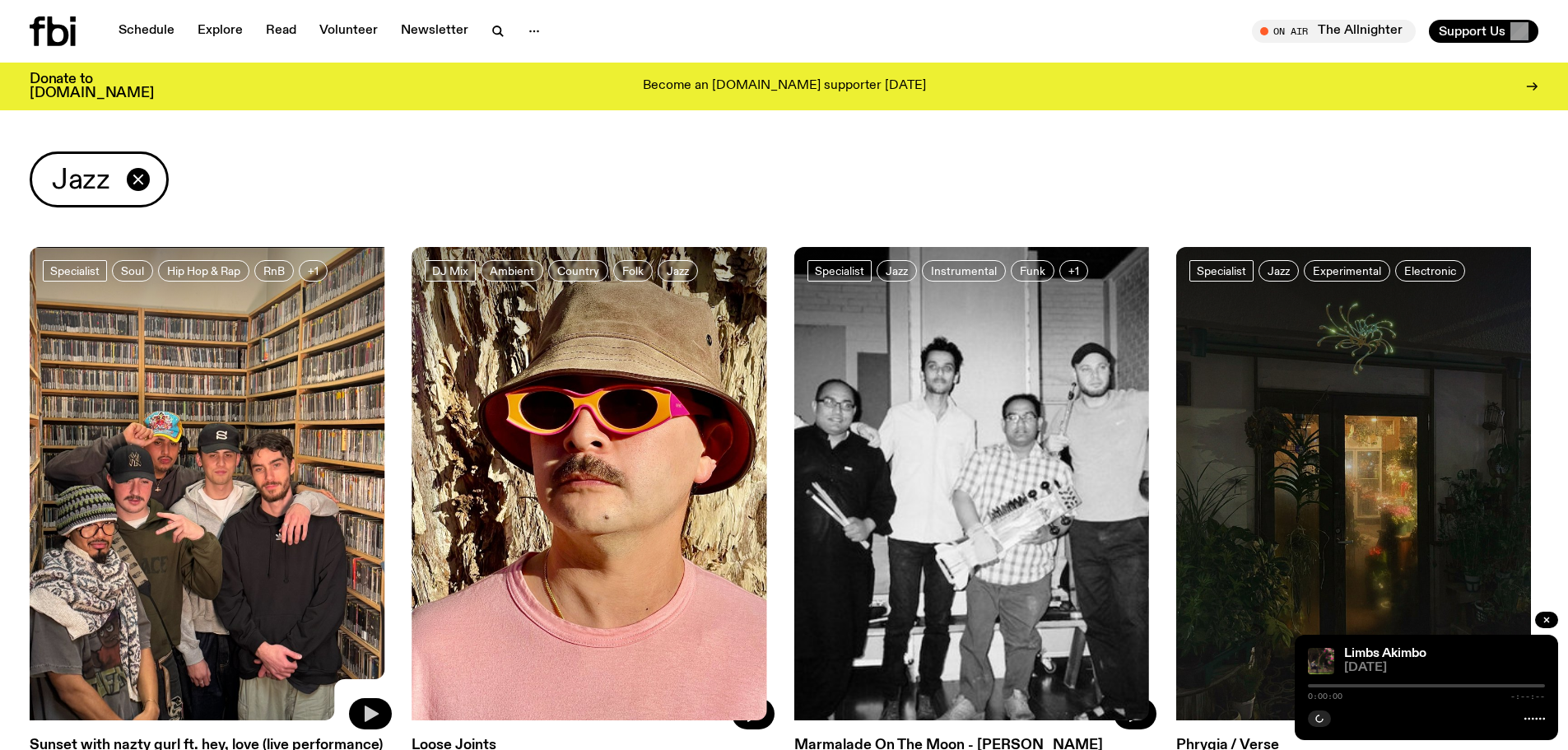
click at [364, 714] on icon "button" at bounding box center [370, 714] width 20 height 20
click at [1308, 716] on button "button" at bounding box center [1319, 718] width 23 height 16
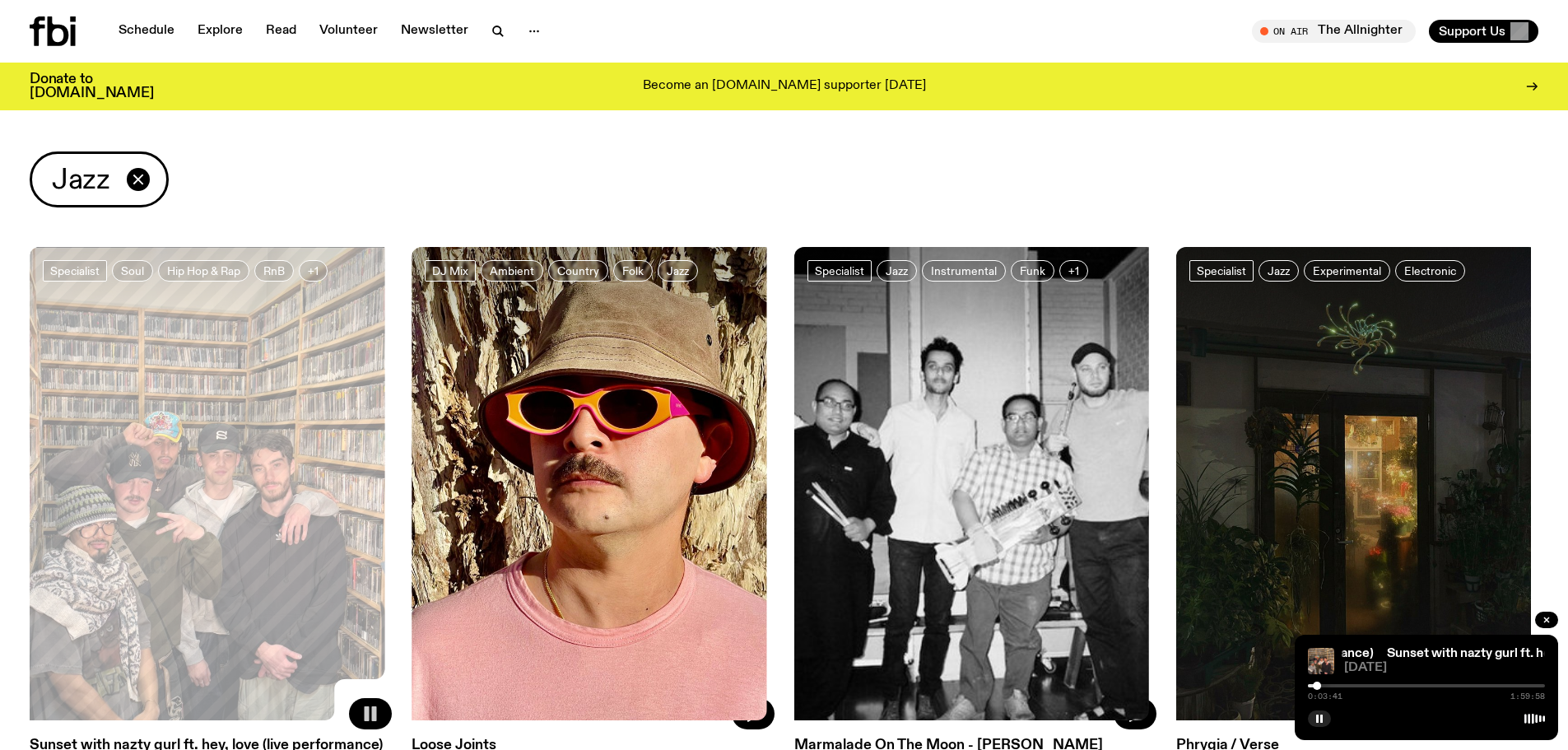
click at [1308, 681] on div "0:03:41 1:59:58" at bounding box center [1427, 691] width 237 height 20
click at [1321, 681] on div at bounding box center [1324, 685] width 8 height 8
click at [1326, 681] on div at bounding box center [1330, 685] width 8 height 8
drag, startPoint x: 1297, startPoint y: 668, endPoint x: 1252, endPoint y: 685, distance: 48.1
click at [1308, 681] on div "0:15:57 1:59:58" at bounding box center [1427, 691] width 237 height 20
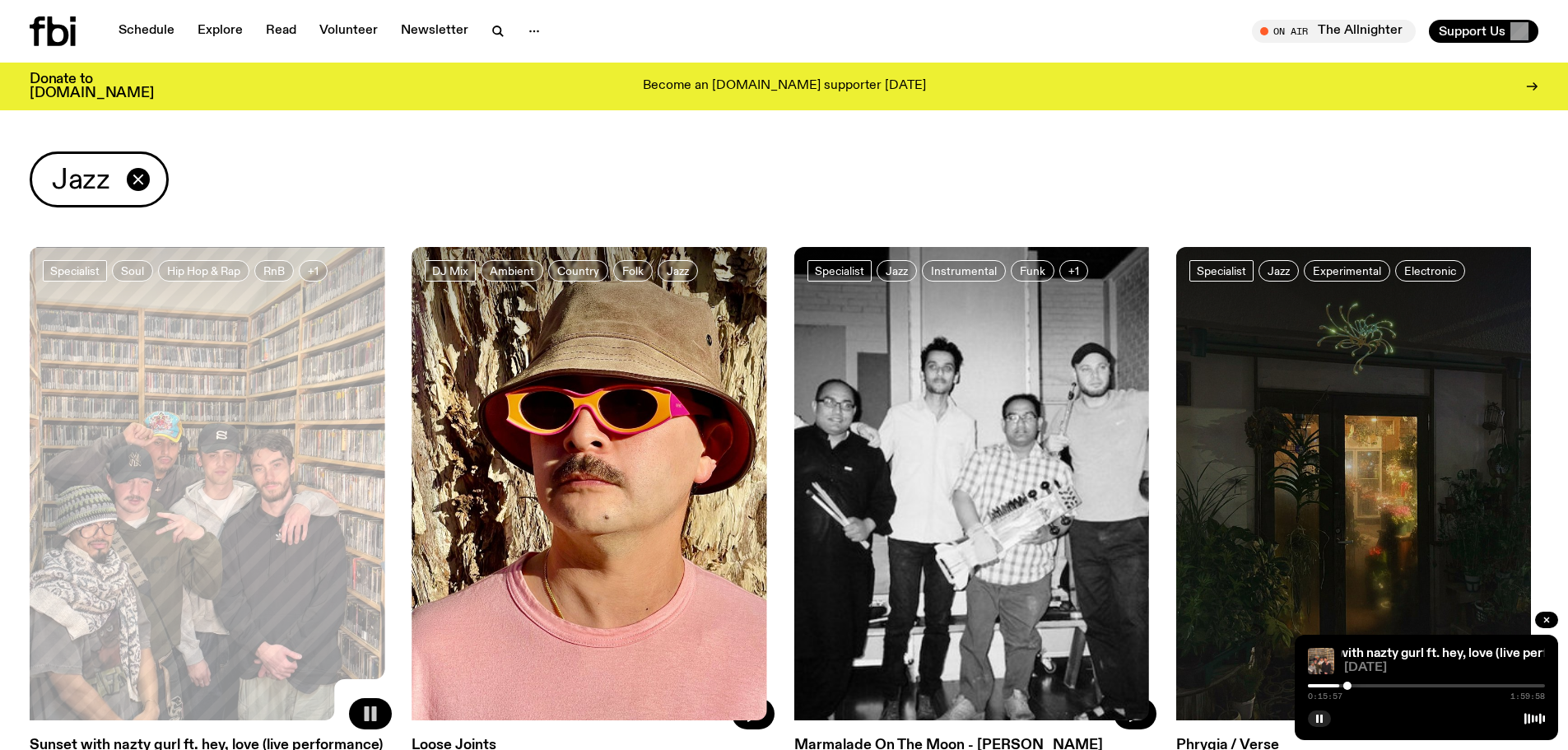
click at [1308, 684] on div at bounding box center [1427, 686] width 237 height 4
click at [1381, 681] on div "0:51:11 1:59:58" at bounding box center [1427, 691] width 237 height 20
click at [1378, 684] on div at bounding box center [1427, 686] width 237 height 4
